Goal: Task Accomplishment & Management: Manage account settings

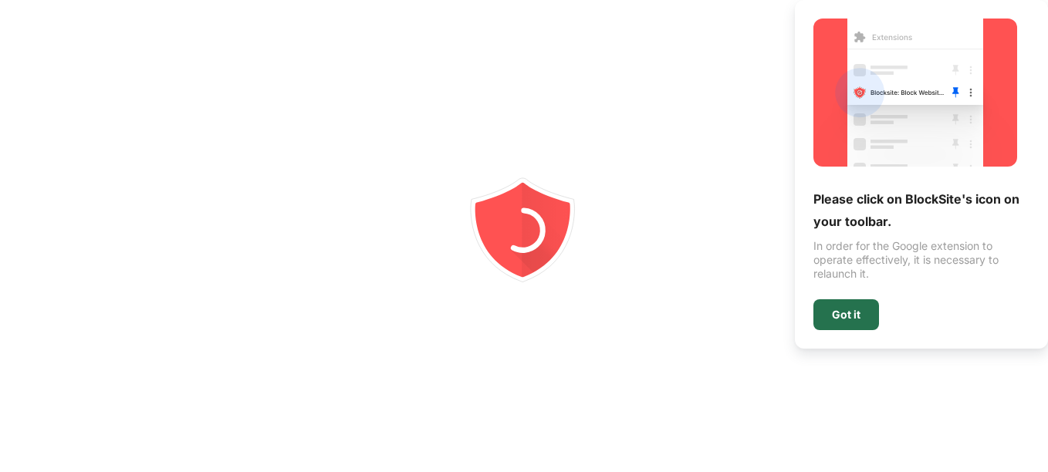
click at [843, 325] on div "Got it" at bounding box center [846, 314] width 66 height 31
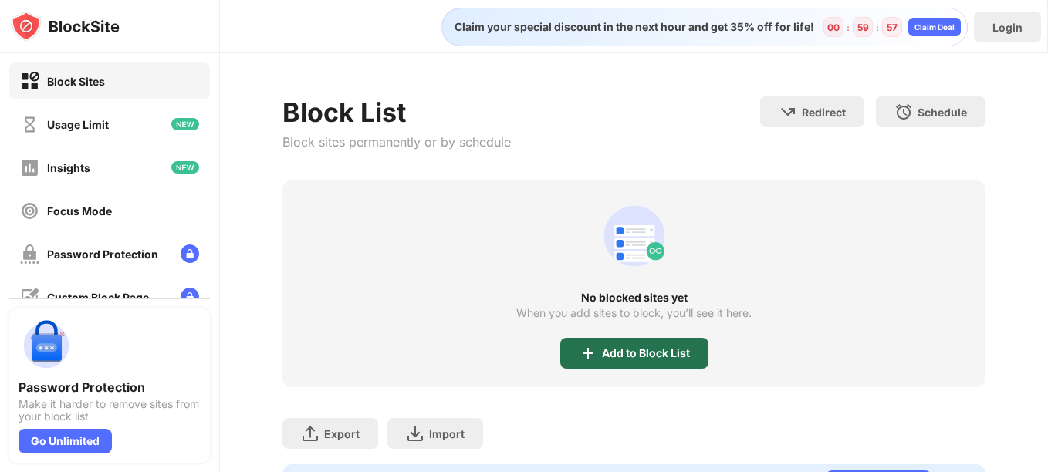
click at [612, 350] on div "Add to Block List" at bounding box center [646, 353] width 88 height 12
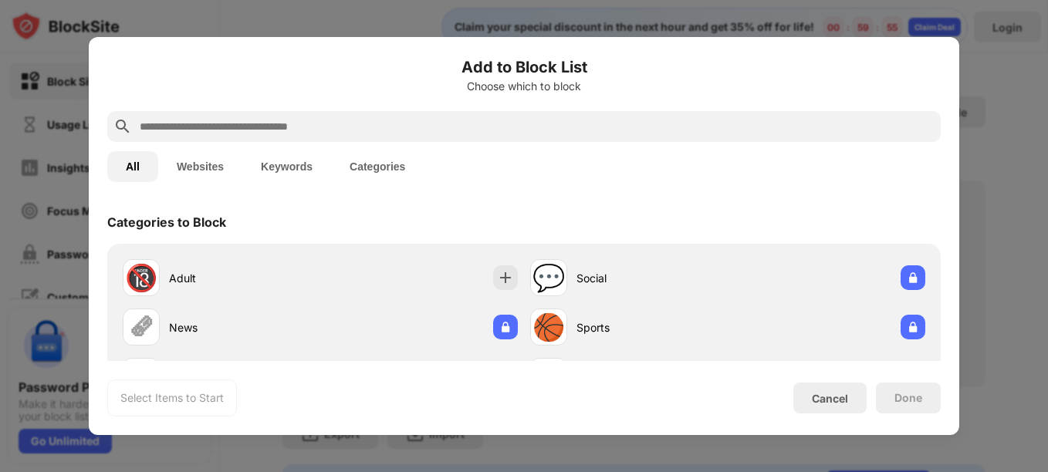
click at [569, 134] on input "text" at bounding box center [536, 126] width 796 height 19
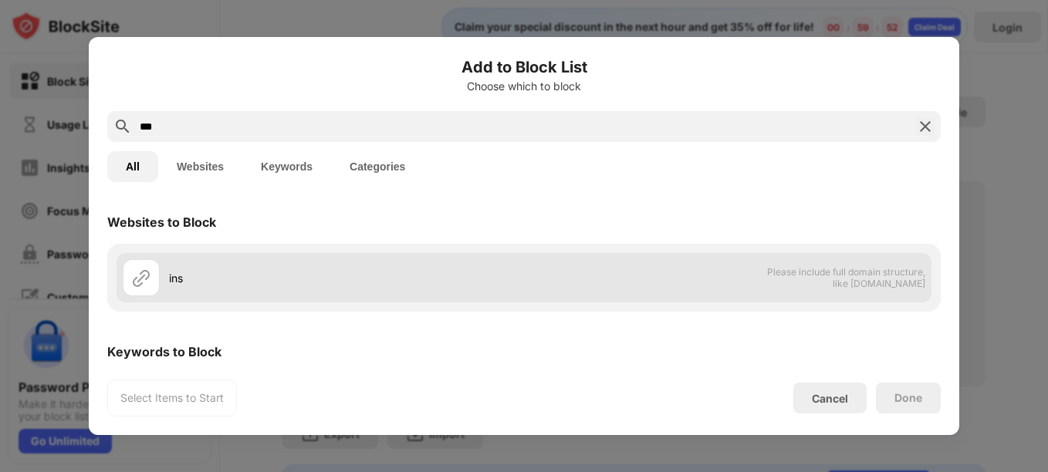
scroll to position [80, 0]
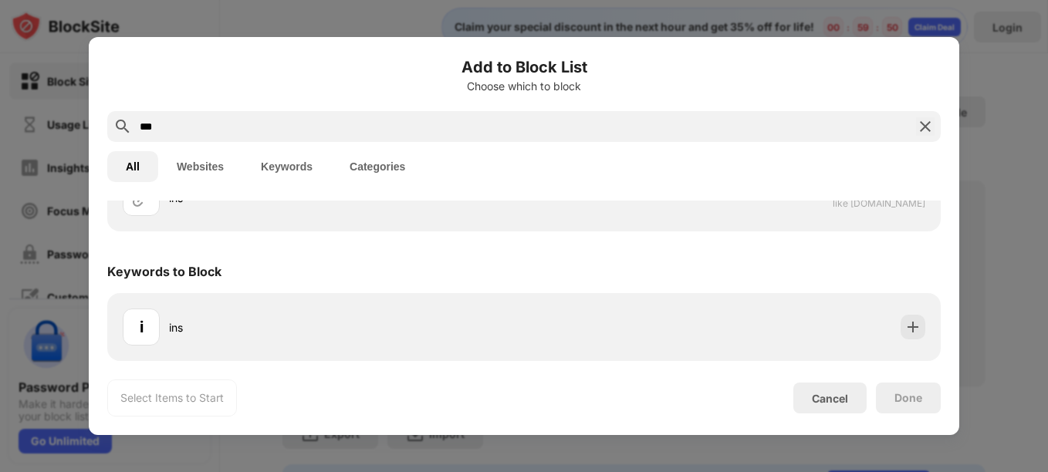
click at [553, 119] on input "***" at bounding box center [523, 126] width 771 height 19
type input "*********"
click at [923, 120] on img at bounding box center [925, 126] width 19 height 19
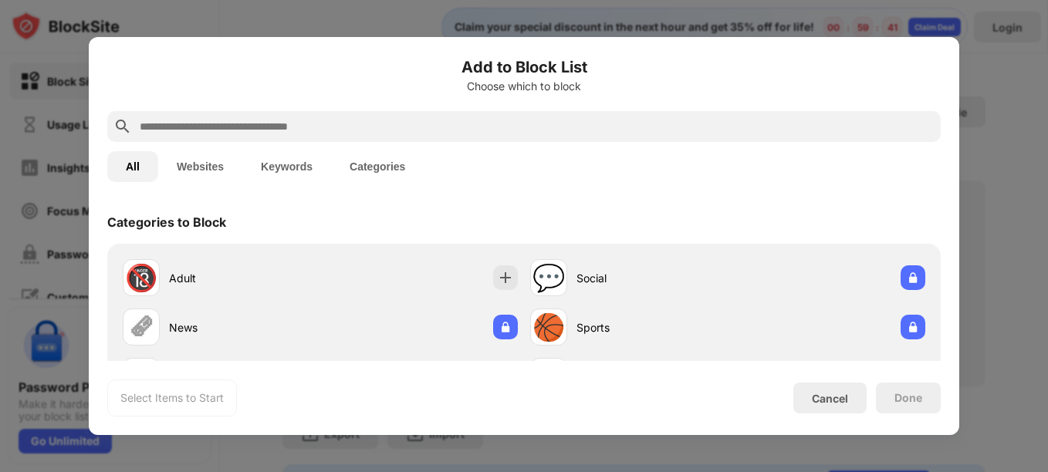
click at [998, 88] on div at bounding box center [524, 236] width 1048 height 472
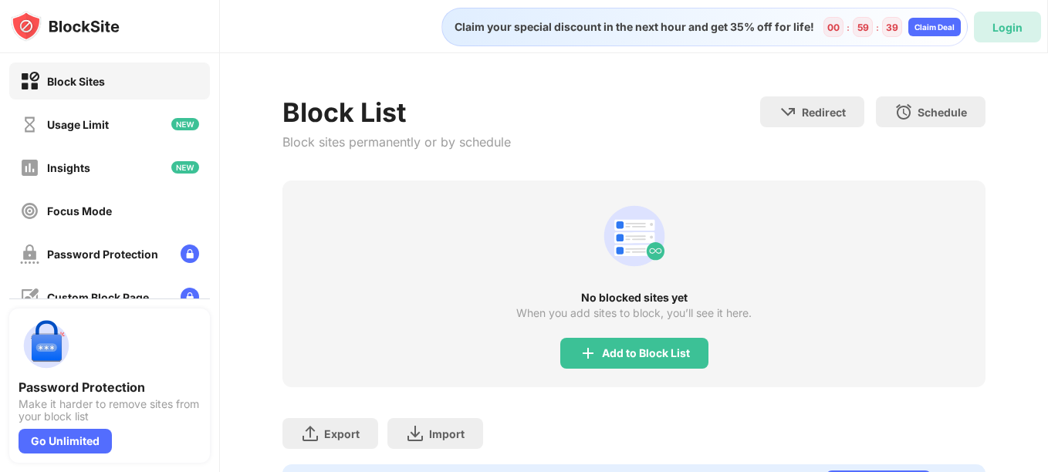
click at [1011, 26] on div "Login" at bounding box center [1007, 27] width 30 height 13
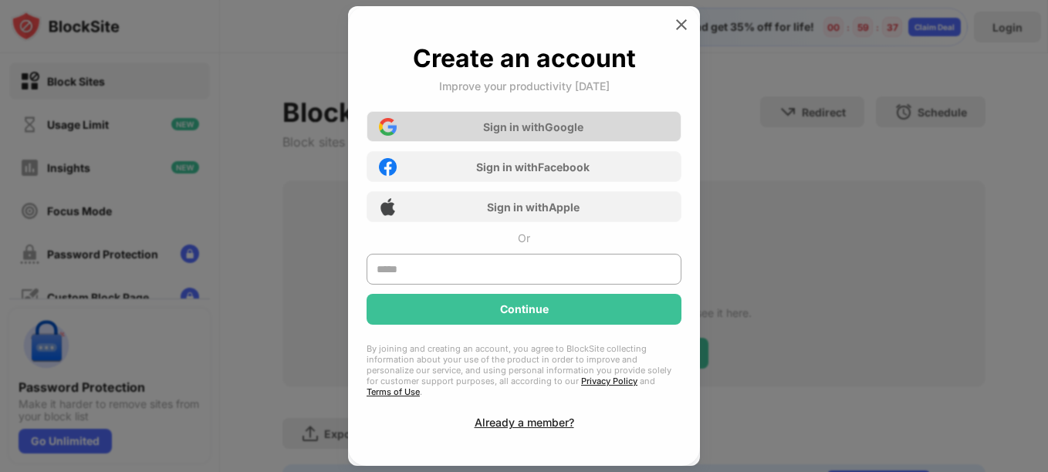
click at [612, 121] on div "Sign in with Google" at bounding box center [523, 126] width 315 height 31
click at [588, 123] on div "Sign in with Google" at bounding box center [523, 126] width 315 height 31
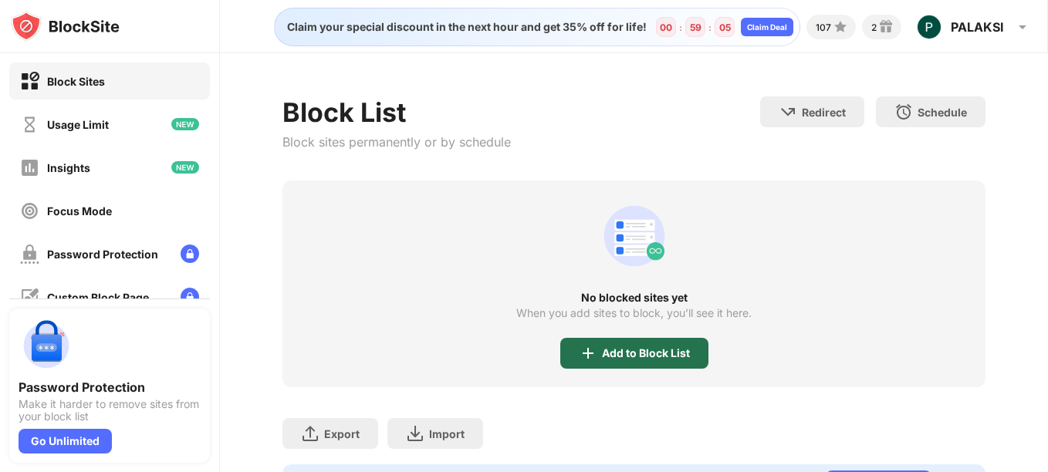
click at [617, 363] on div "Add to Block List" at bounding box center [634, 353] width 148 height 31
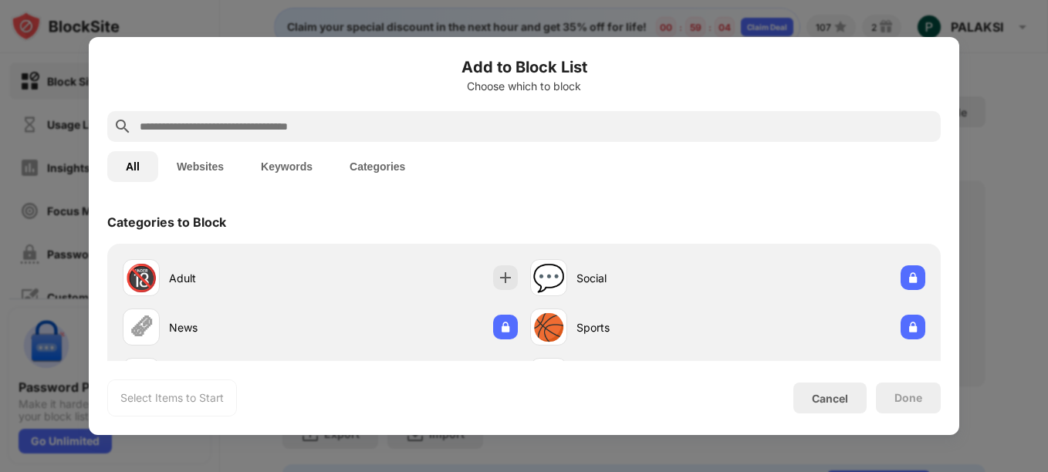
click at [589, 137] on div at bounding box center [523, 126] width 833 height 31
click at [583, 130] on input "text" at bounding box center [536, 126] width 796 height 19
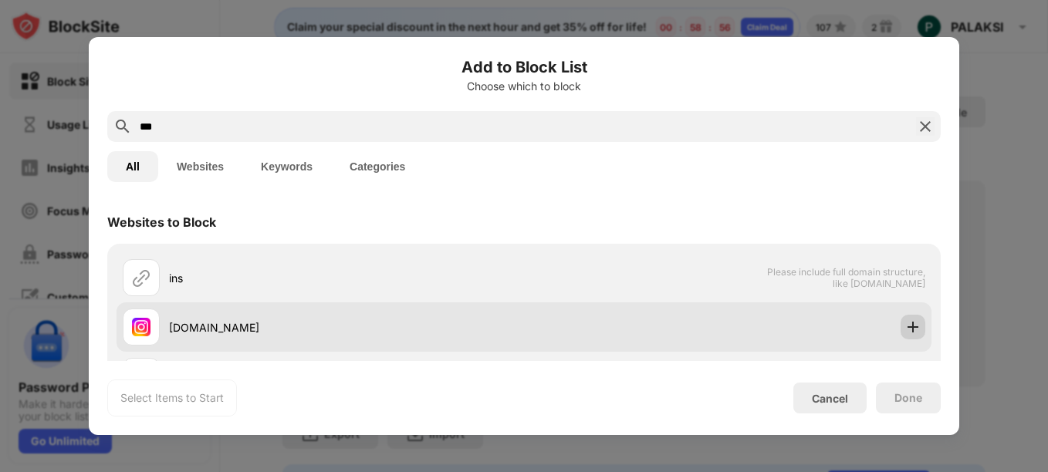
type input "***"
click at [905, 329] on img at bounding box center [912, 326] width 15 height 15
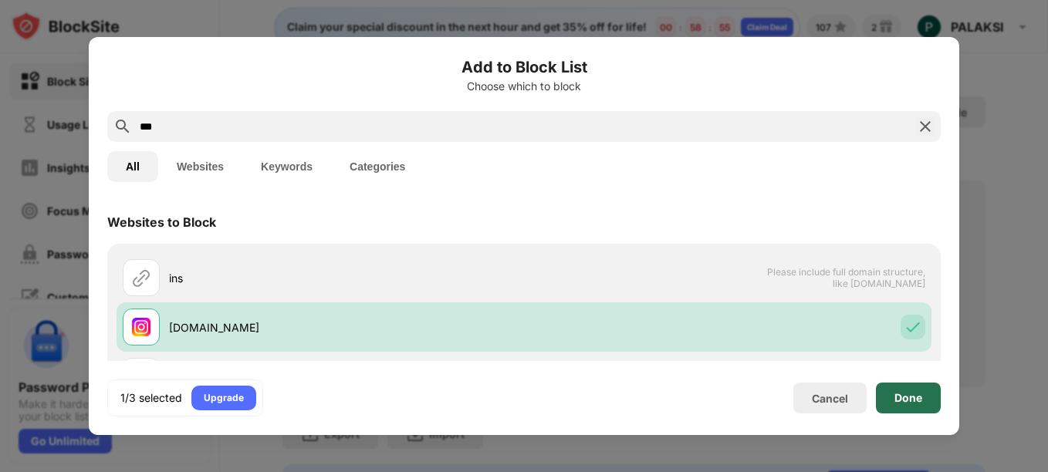
click at [907, 397] on div "Done" at bounding box center [908, 398] width 28 height 12
